Goal: Task Accomplishment & Management: Use online tool/utility

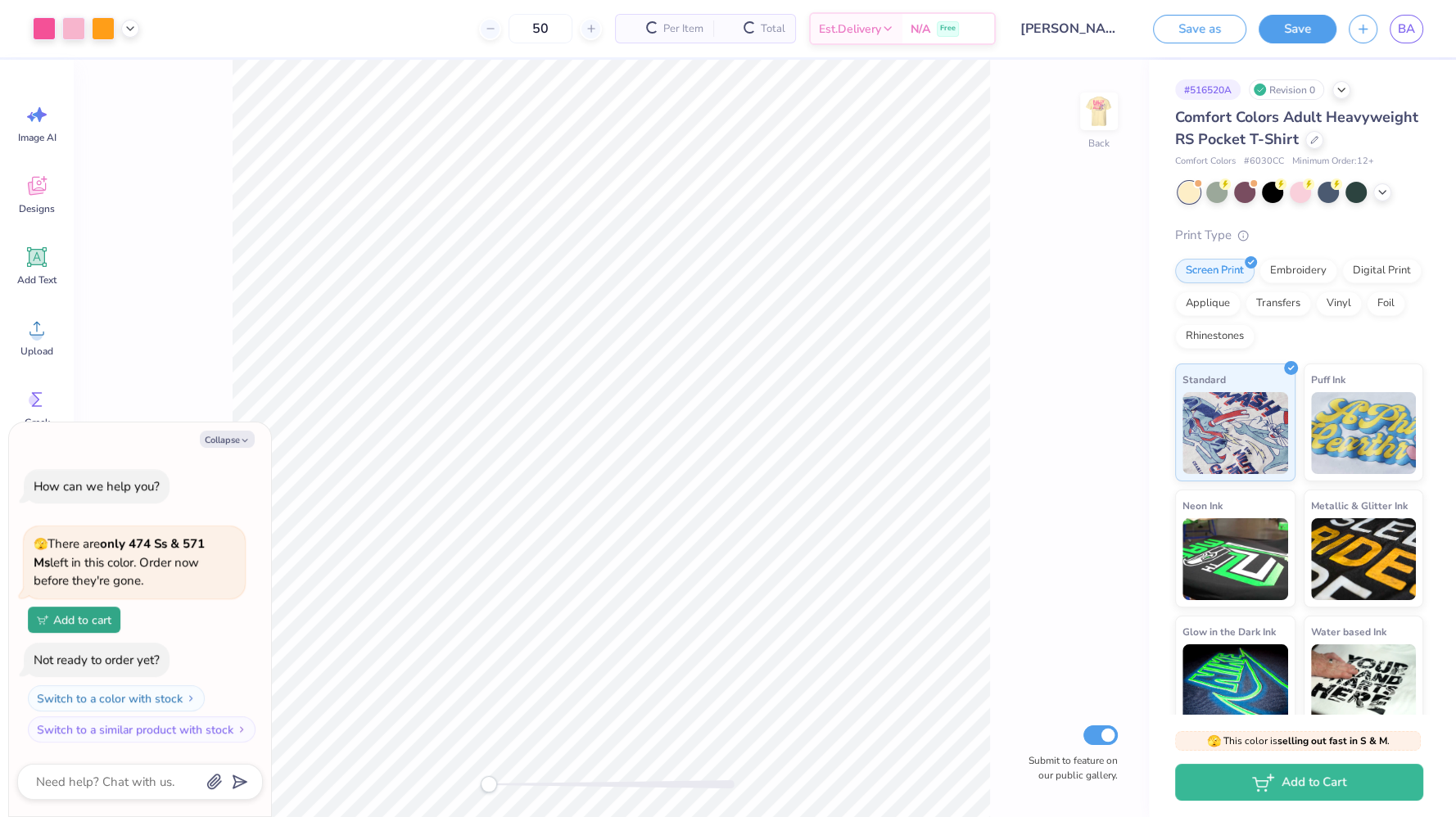
type textarea "x"
click at [500, 35] on input "50" at bounding box center [478, 28] width 64 height 29
click at [510, 22] on input "50" at bounding box center [478, 28] width 64 height 29
type input "56"
type textarea "x"
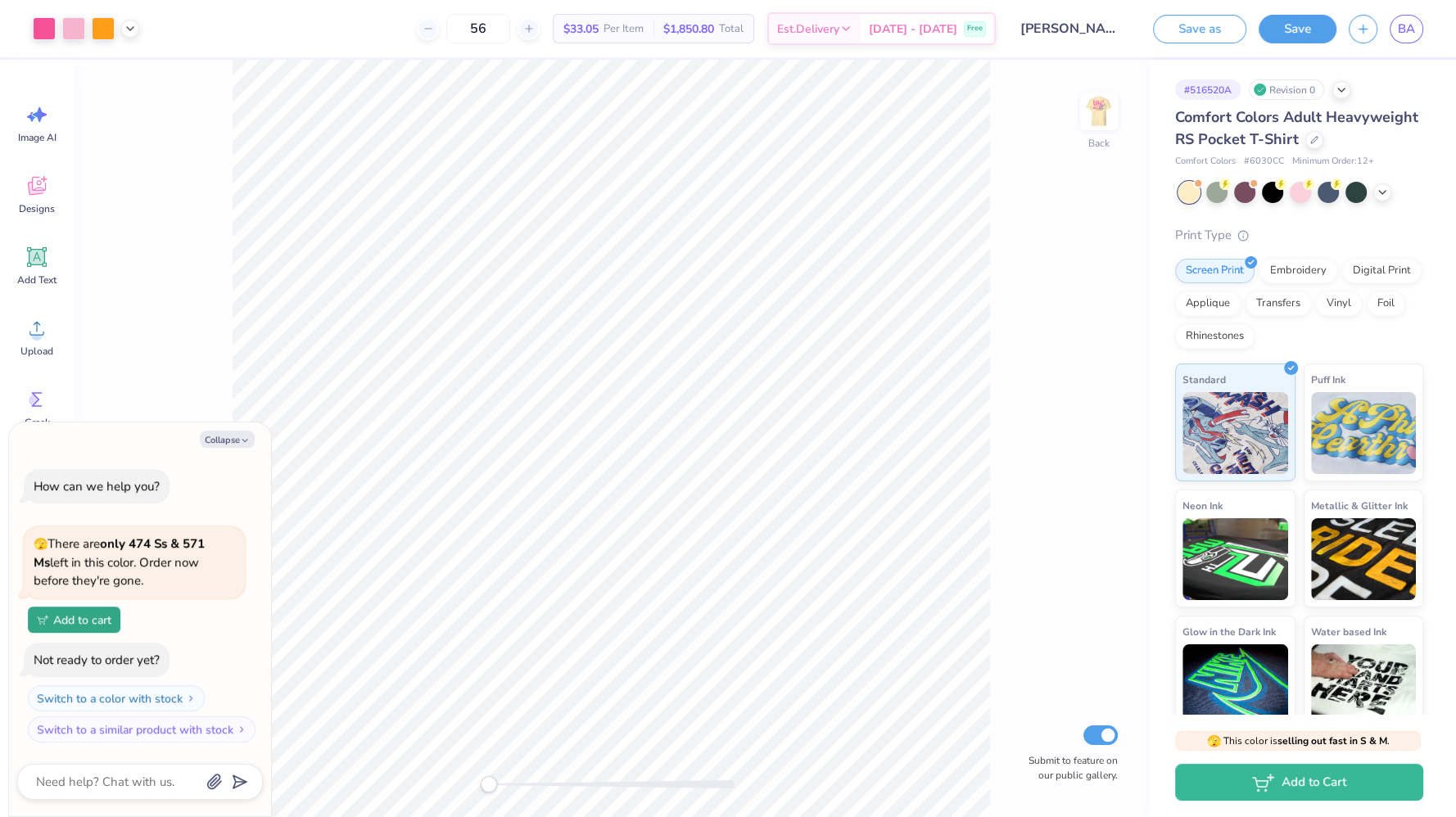
type input "5"
type textarea "x"
type input "59"
type textarea "x"
type input "5"
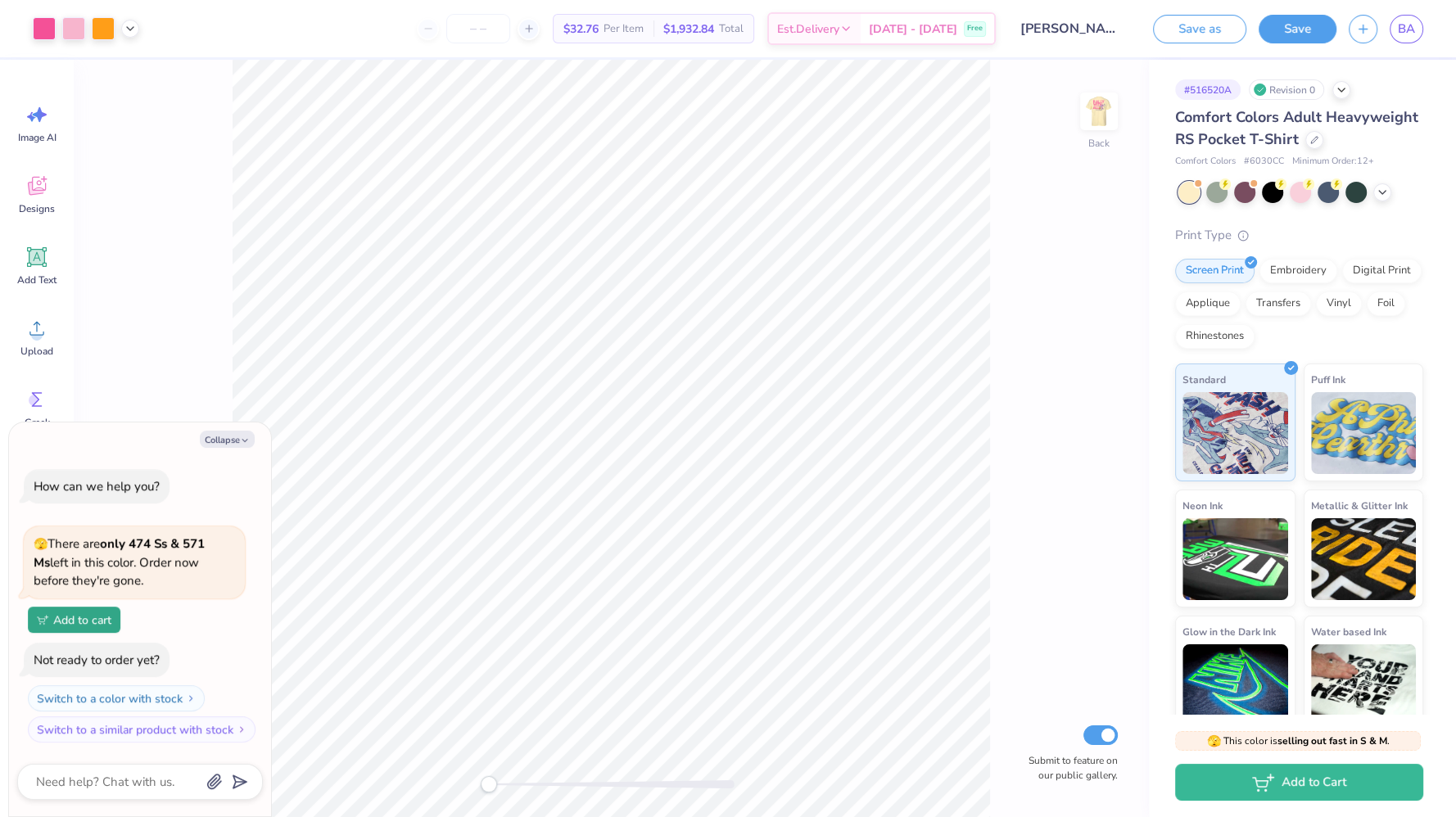
type textarea "x"
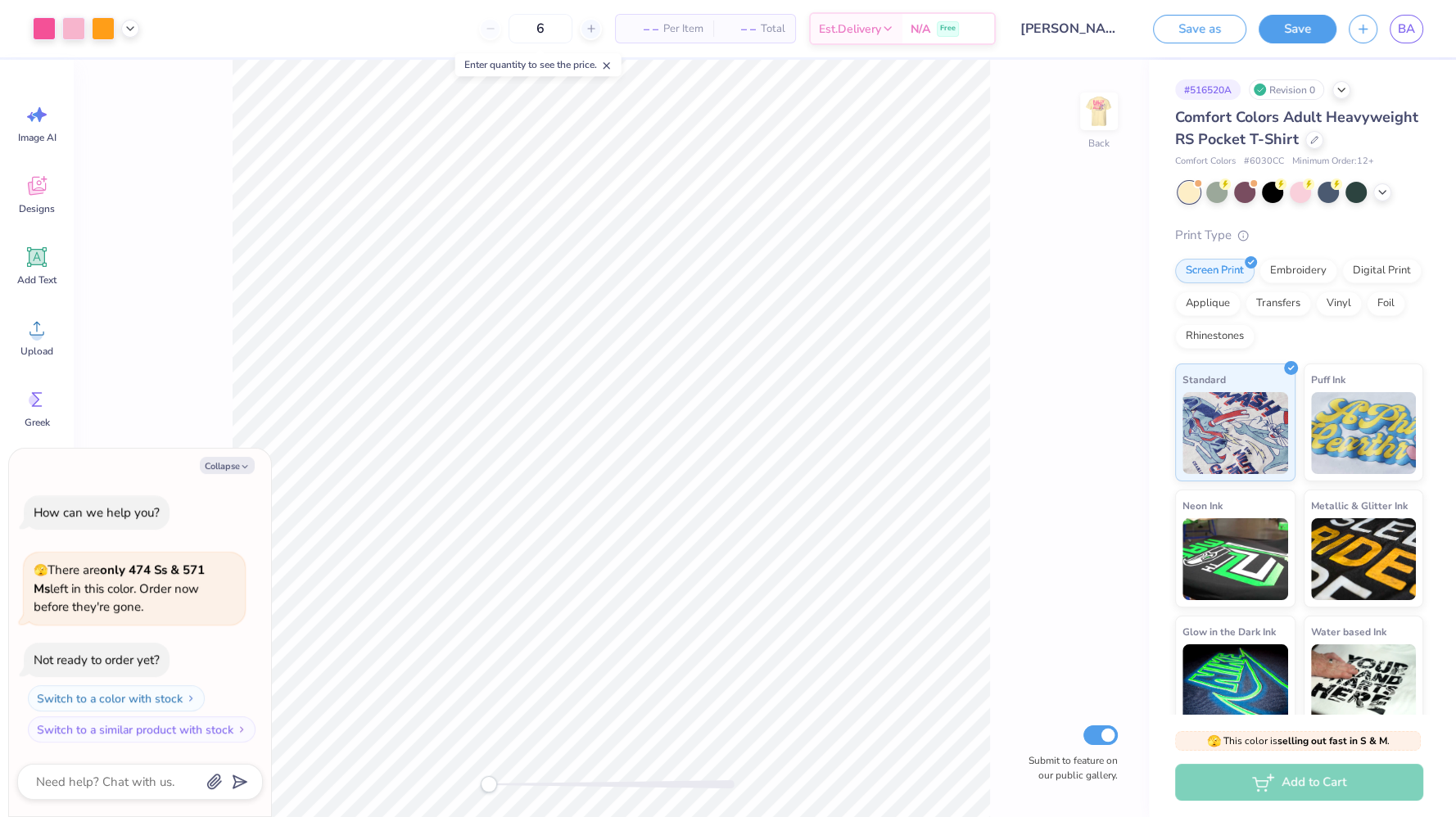
type input "64"
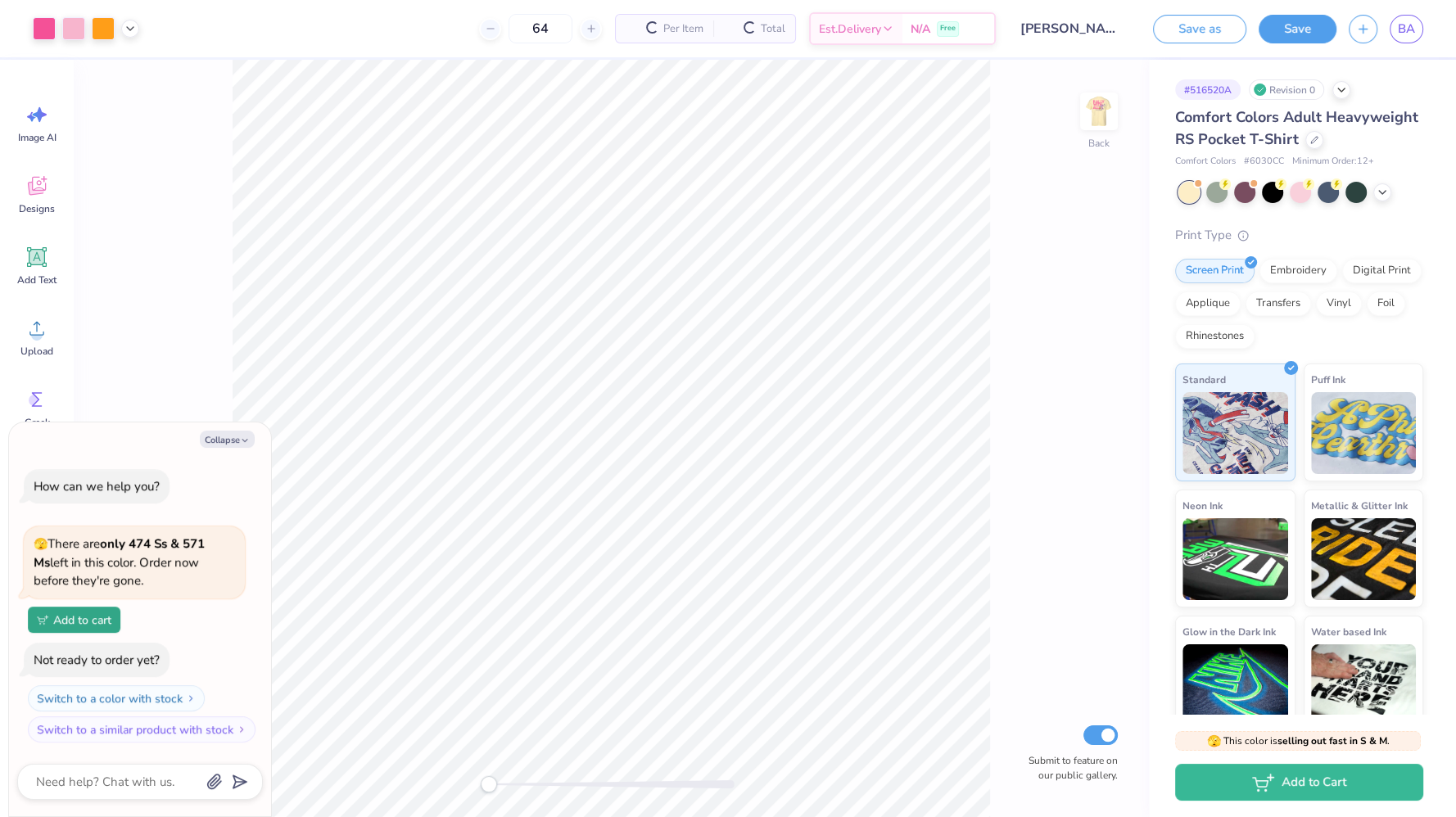
type textarea "x"
type input "64"
click at [1310, 142] on icon at bounding box center [1314, 138] width 8 height 8
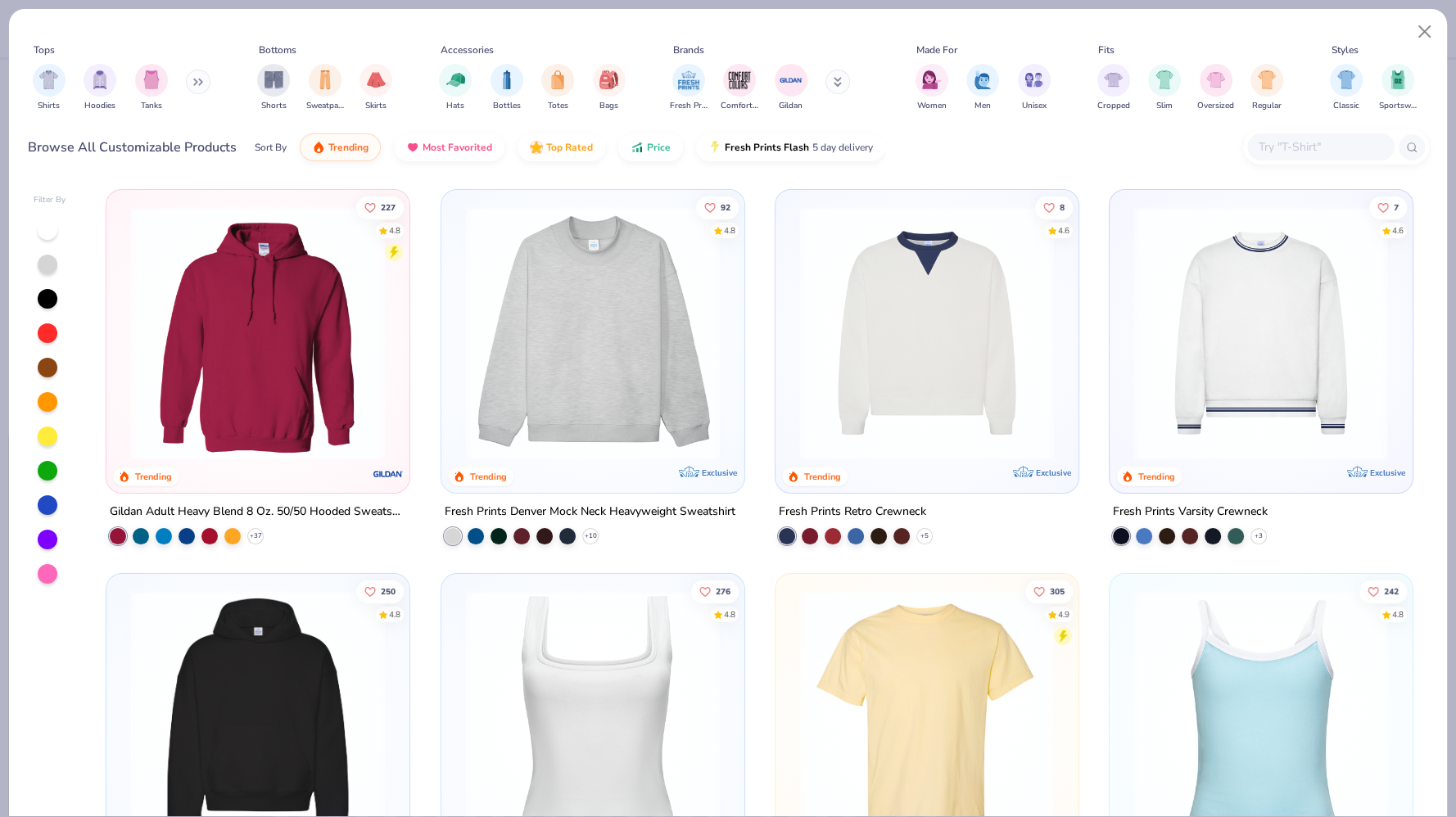
scroll to position [321, 0]
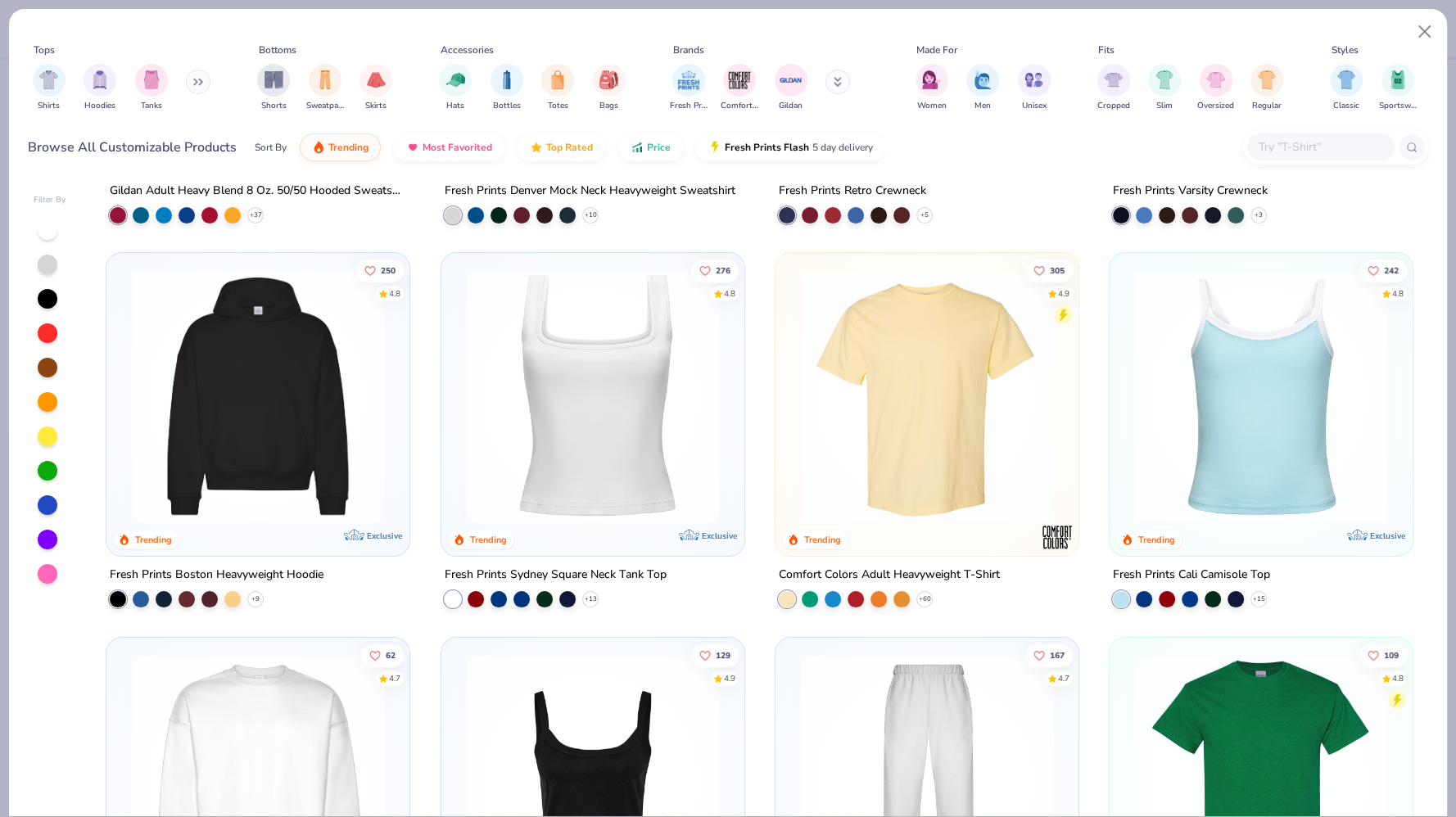
click at [887, 389] on div at bounding box center [656, 396] width 812 height 254
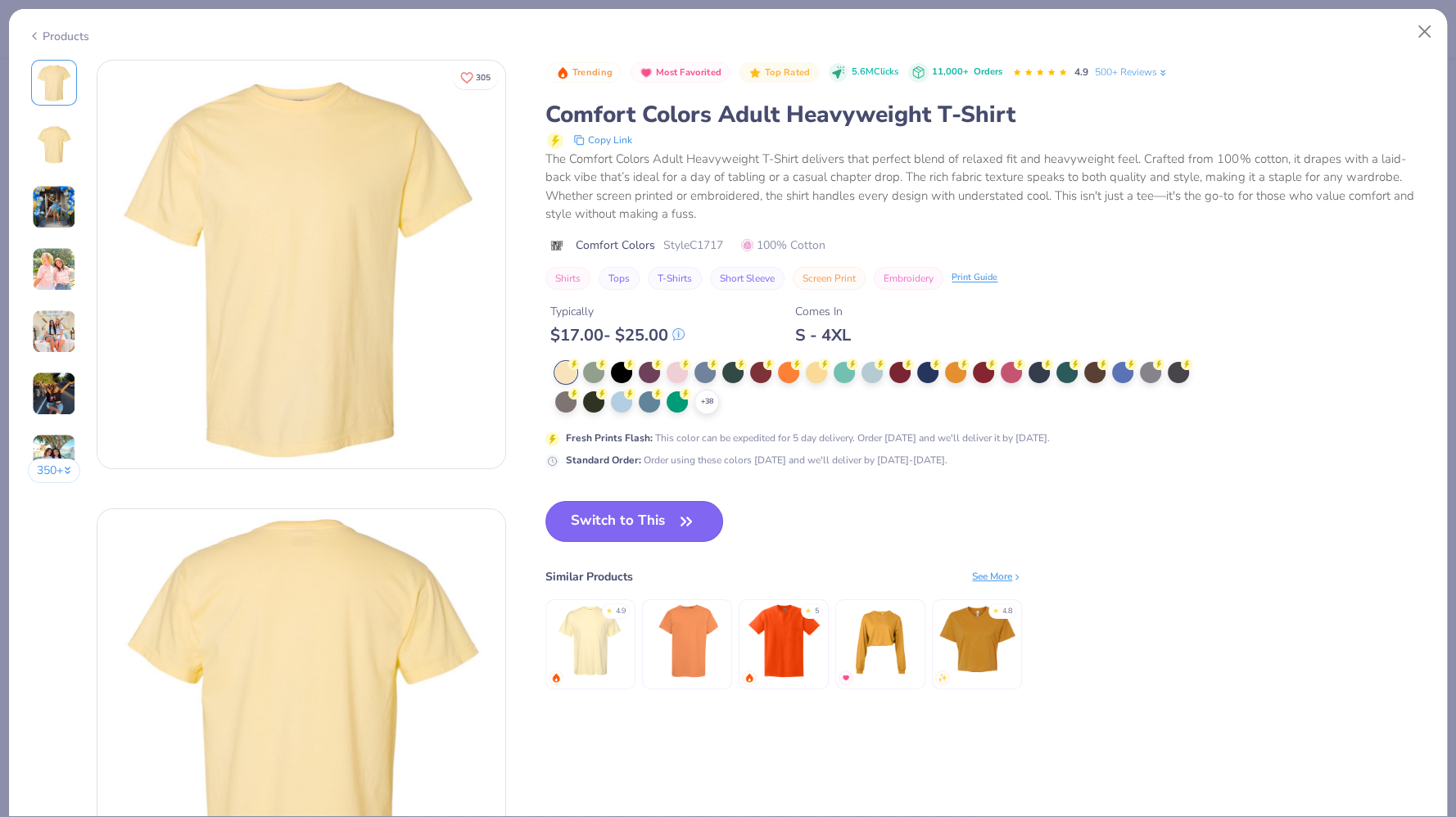
click at [676, 516] on span "button" at bounding box center [686, 521] width 22 height 22
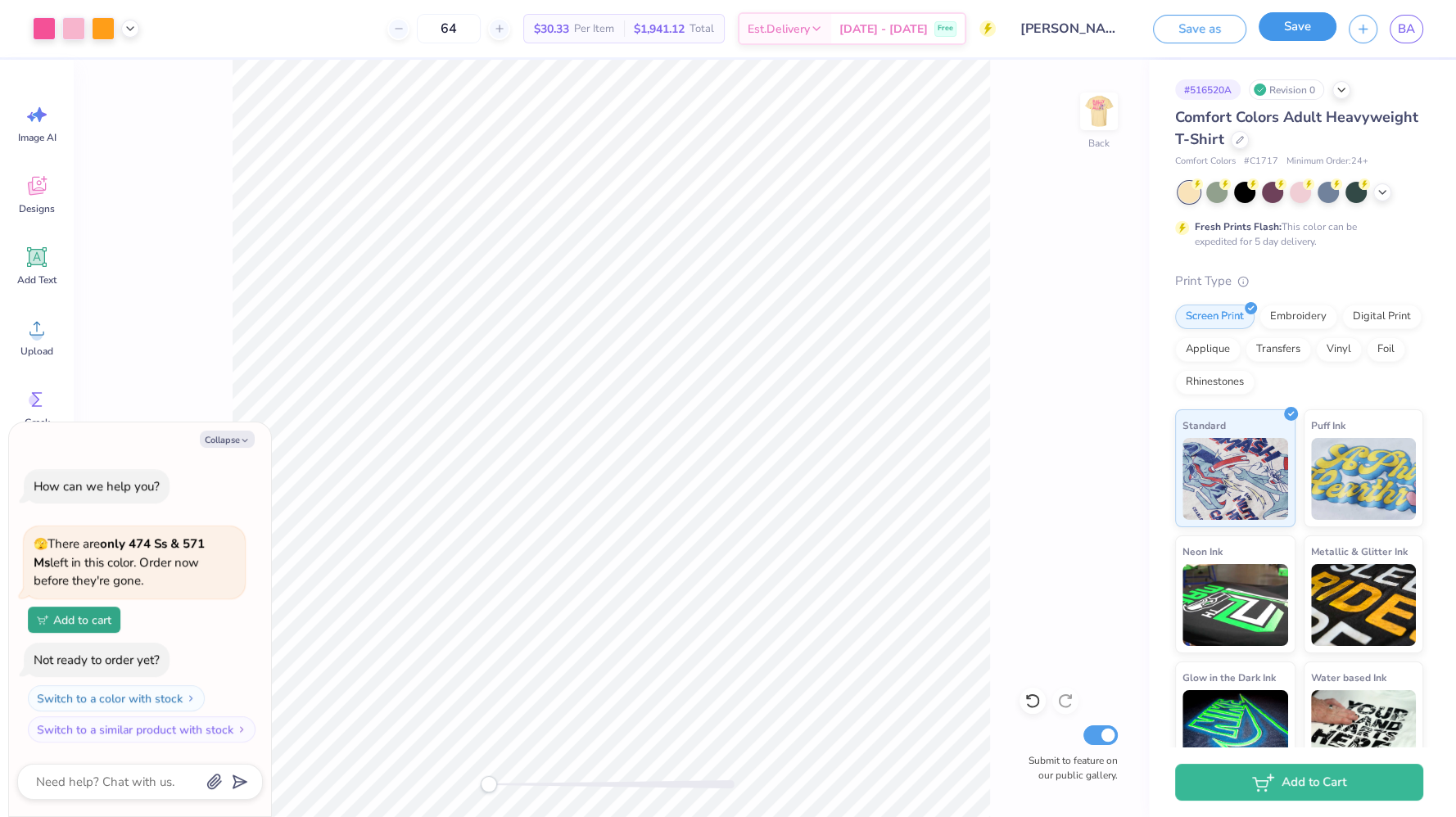
click at [1277, 29] on button "Save" at bounding box center [1297, 26] width 78 height 29
click at [1319, 29] on button "Save" at bounding box center [1297, 26] width 78 height 29
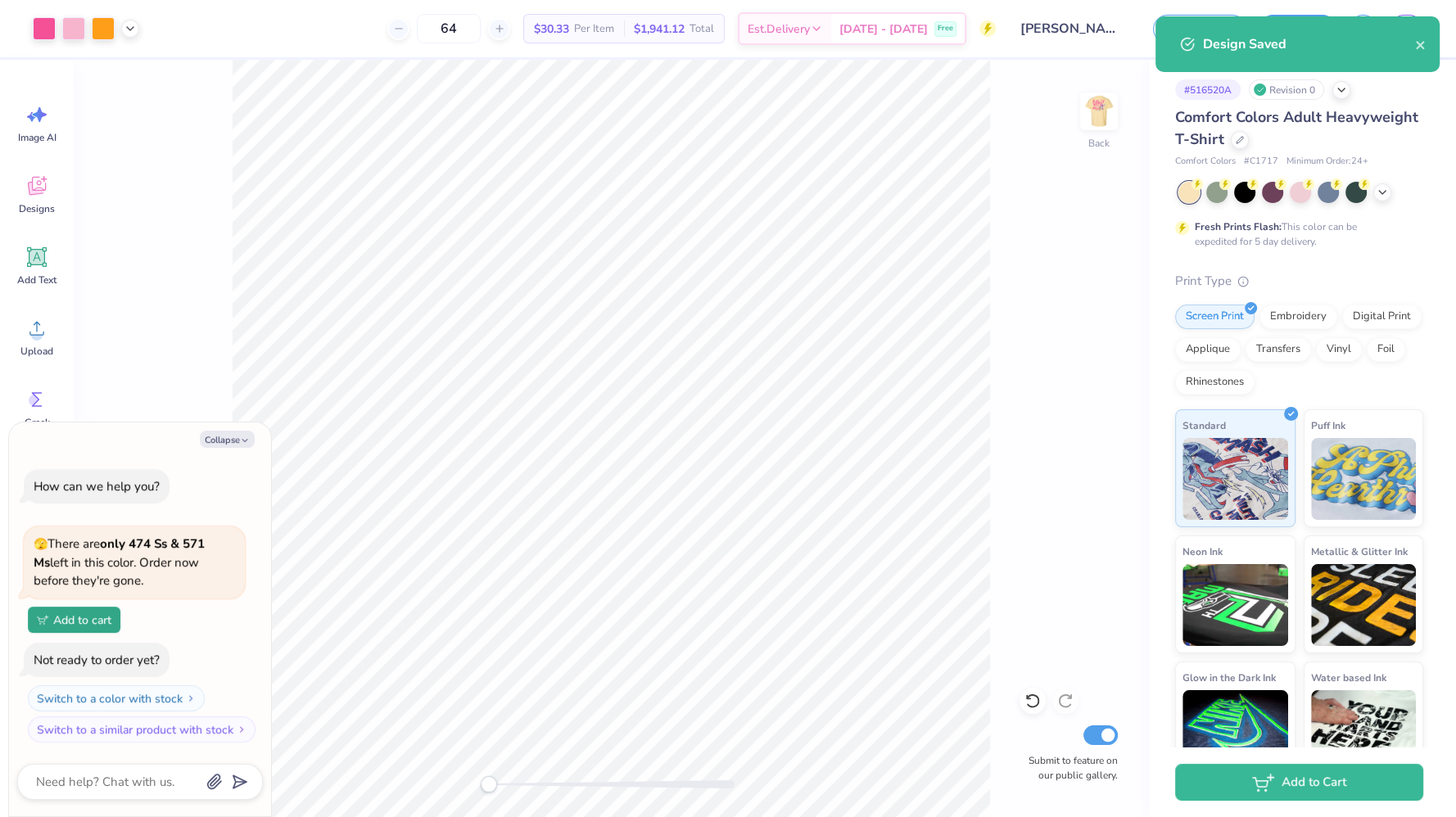
type textarea "x"
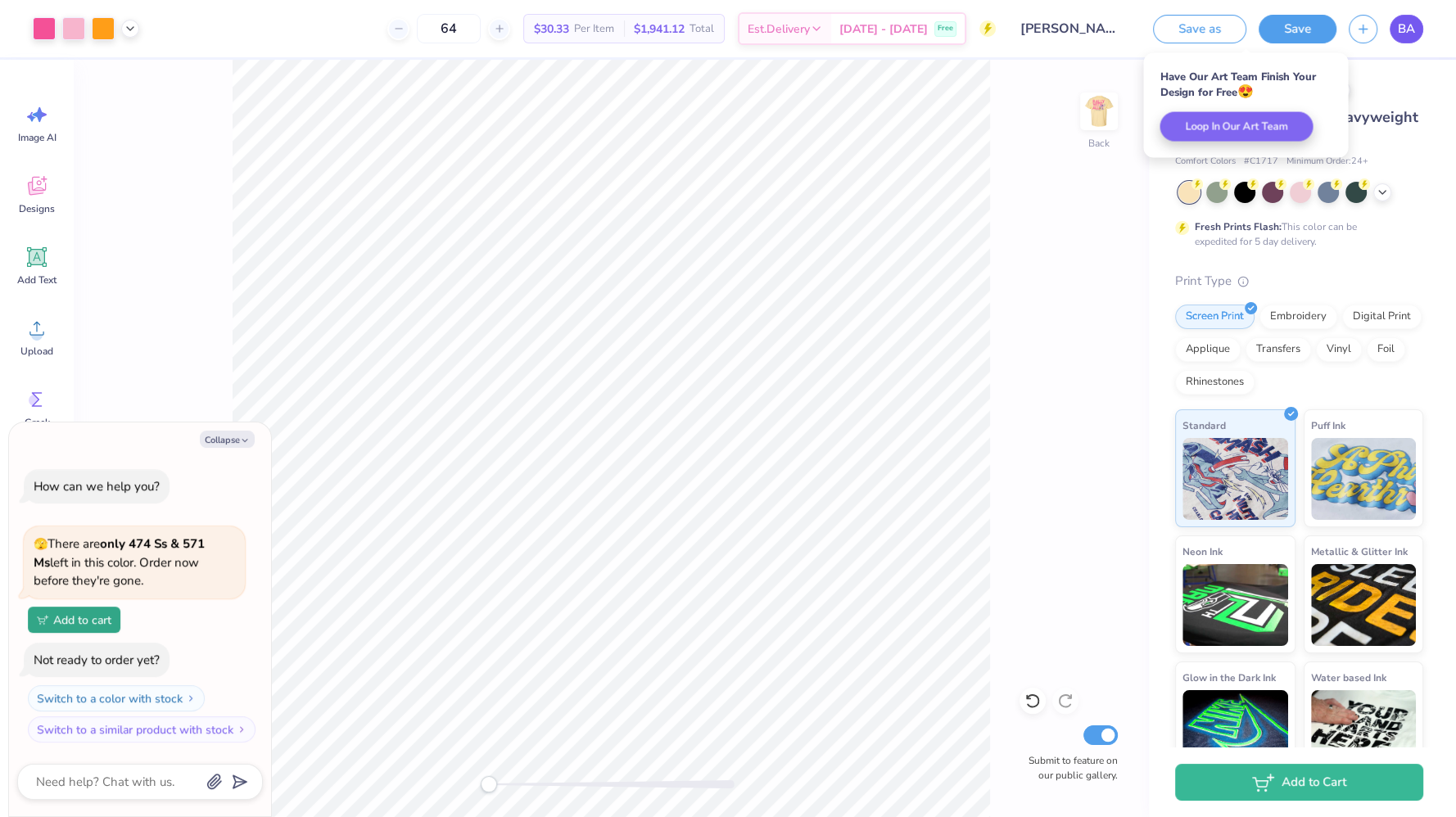
click at [1405, 25] on span "BA" at bounding box center [1406, 29] width 17 height 19
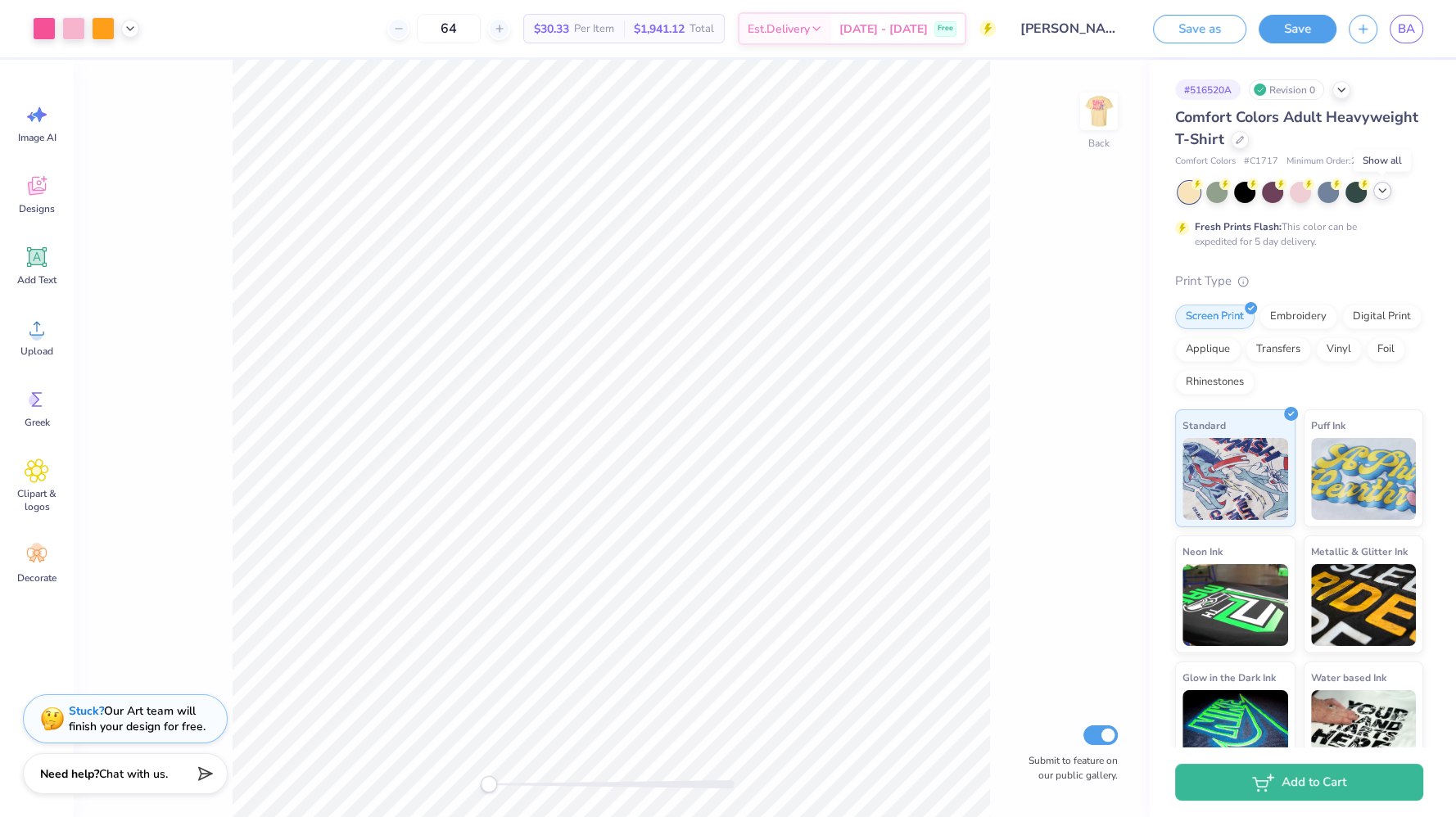
click at [1388, 187] on icon at bounding box center [1382, 191] width 13 height 13
